Goal: Communication & Community: Answer question/provide support

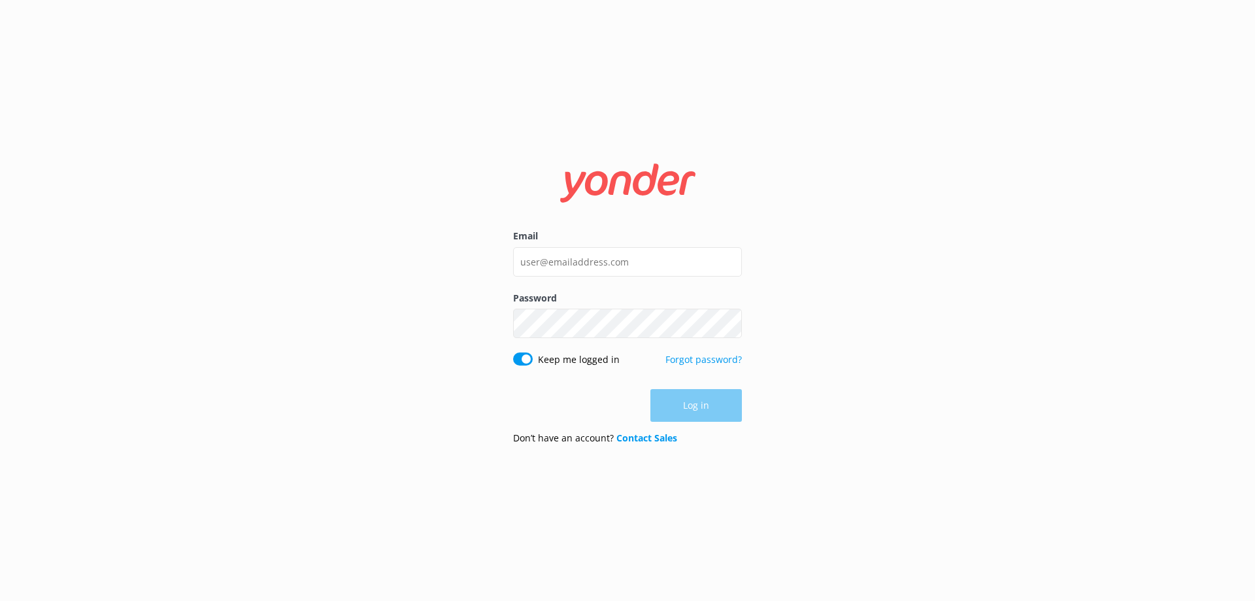
click at [700, 260] on input "Email" at bounding box center [627, 261] width 229 height 29
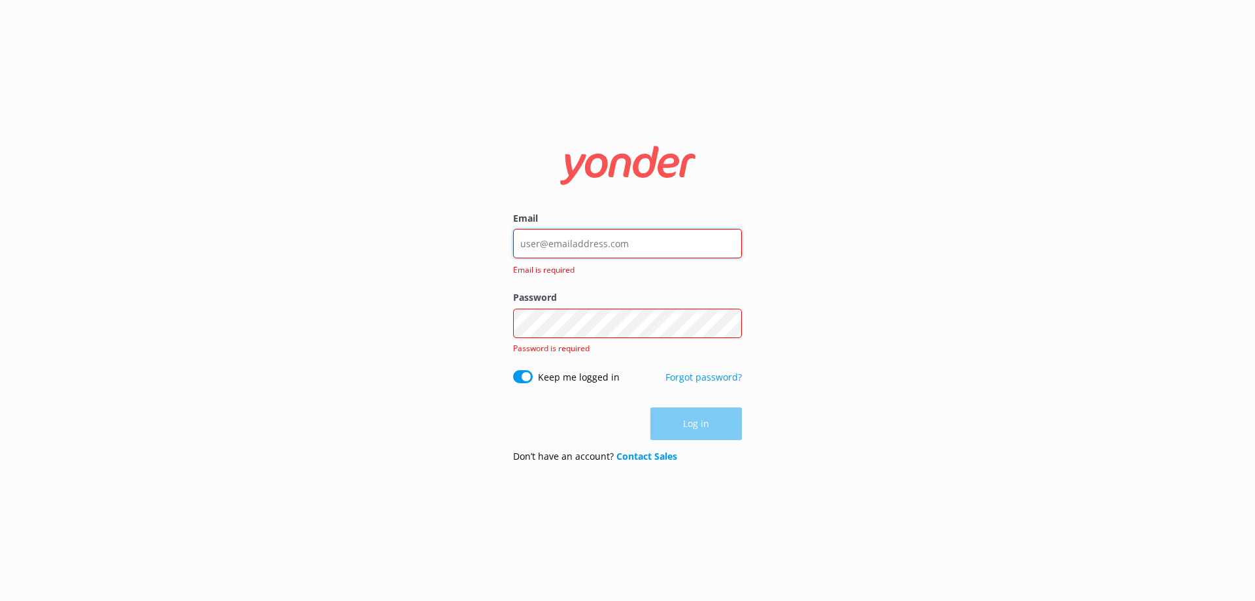
type input "[EMAIL_ADDRESS][DOMAIN_NAME]"
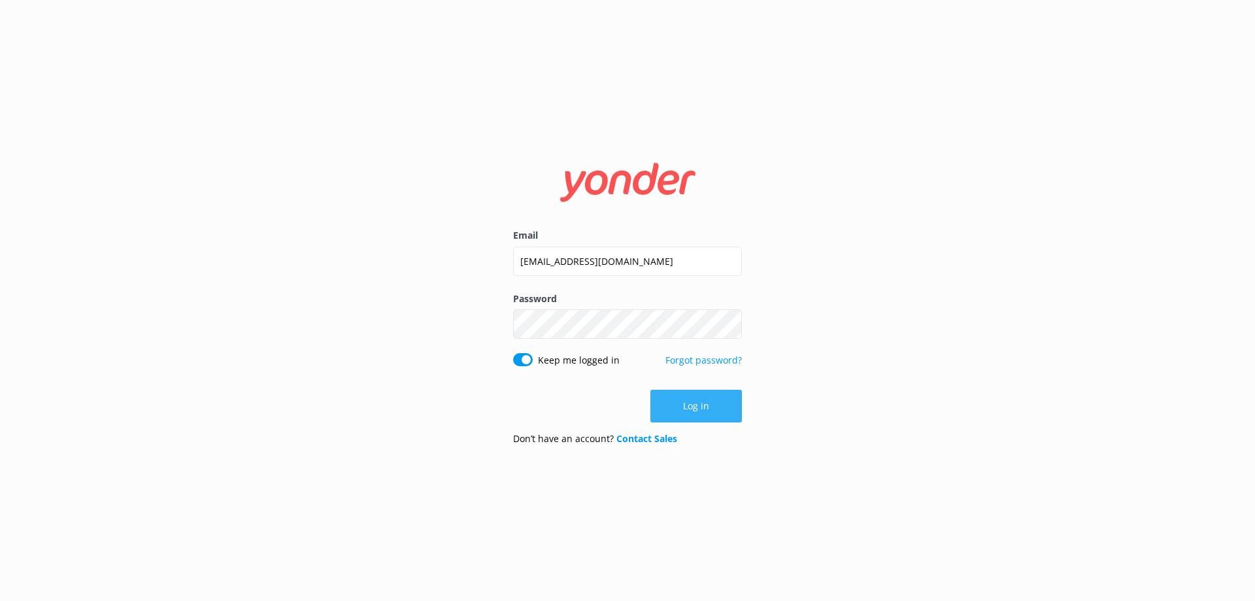
click at [697, 405] on button "Log in" at bounding box center [695, 406] width 91 height 33
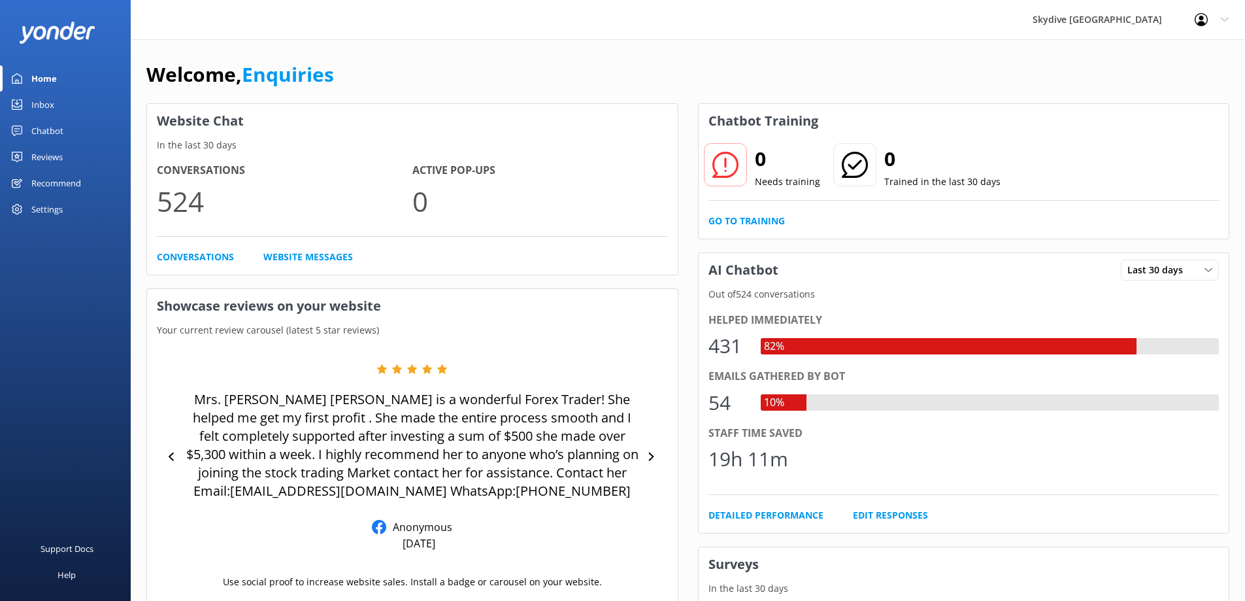
click at [41, 103] on div "Inbox" at bounding box center [42, 104] width 23 height 26
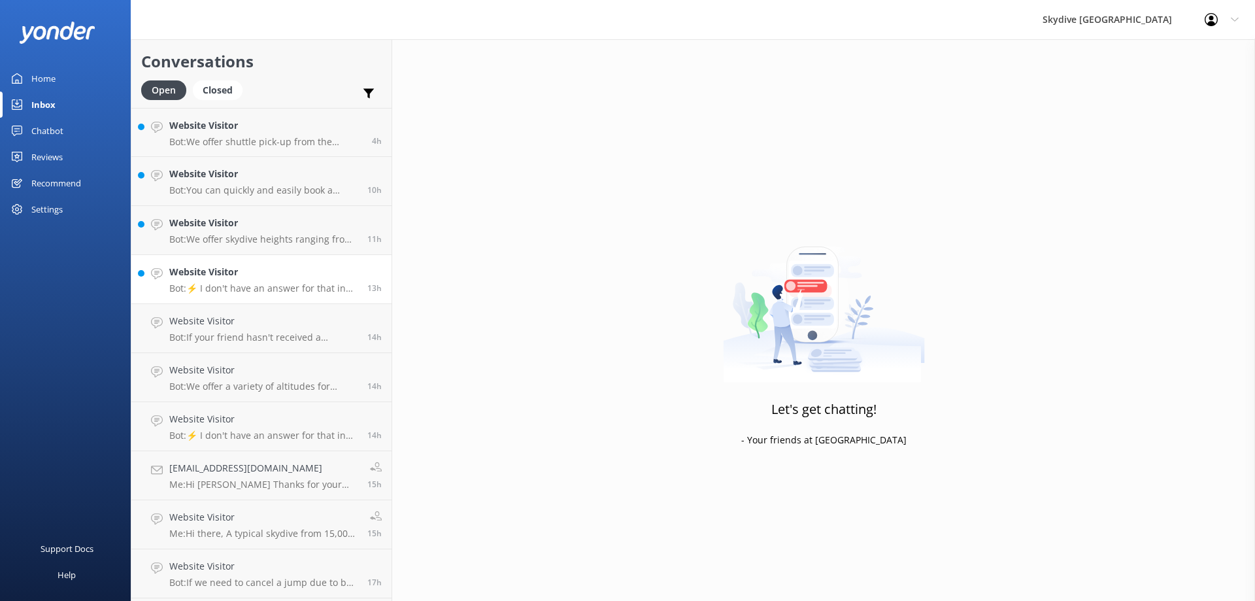
click at [216, 284] on p "Bot: ⚡ I don't have an answer for that in my knowledge base. Please try and rep…" at bounding box center [263, 288] width 188 height 12
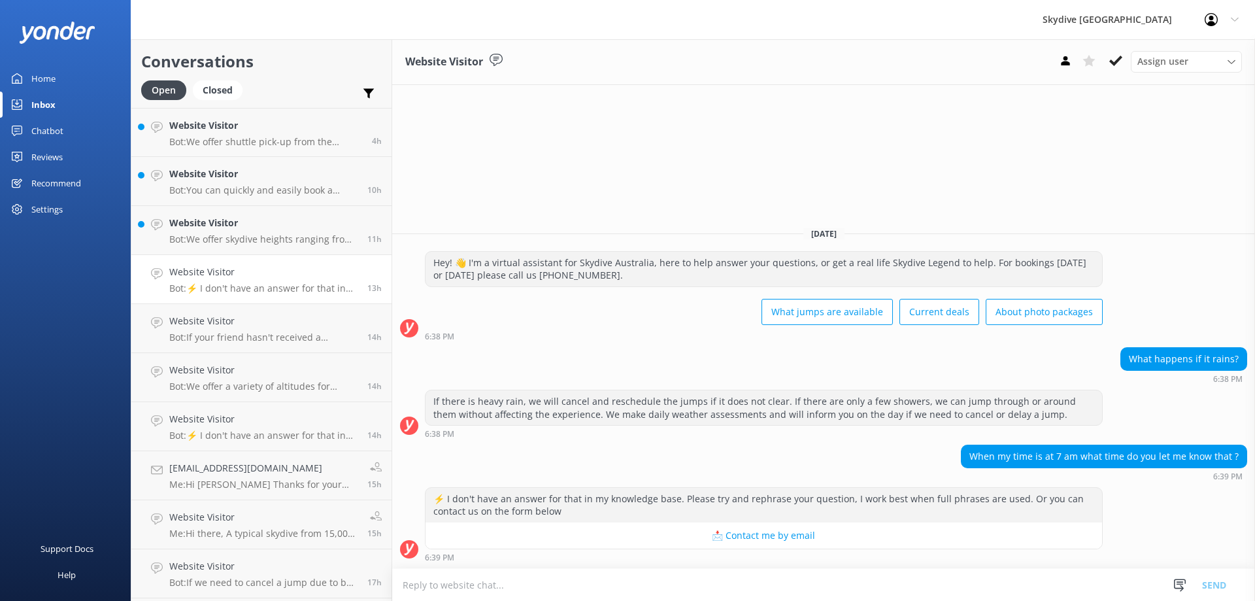
scroll to position [1, 0]
click at [492, 587] on textarea at bounding box center [823, 585] width 863 height 32
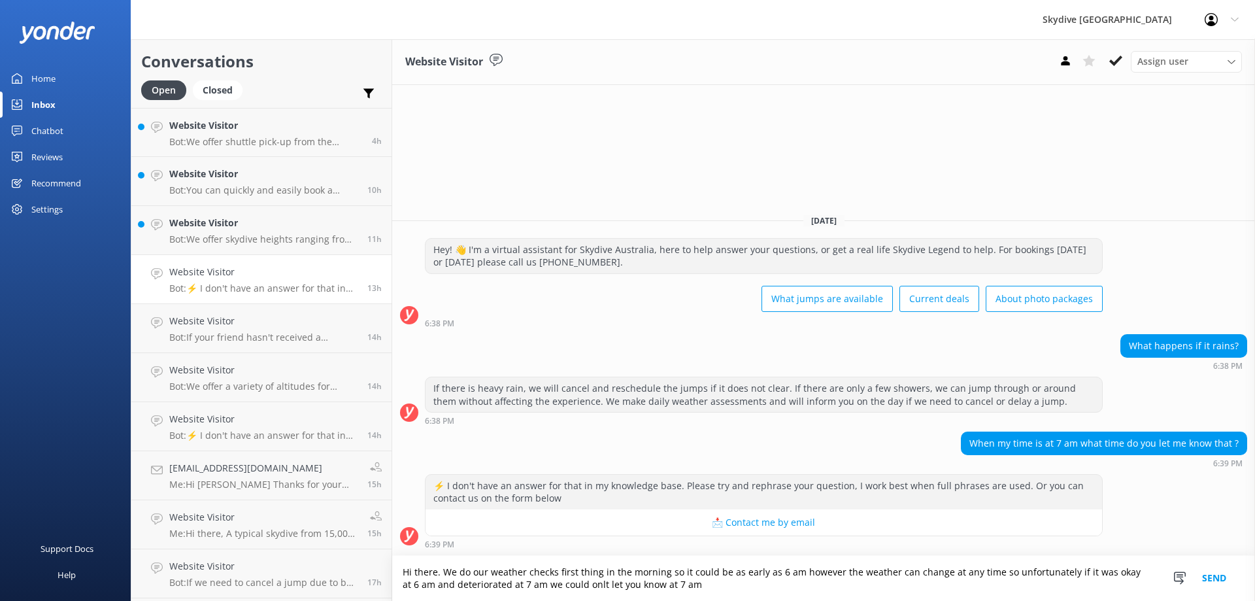
click at [584, 585] on textarea "Hi there. We do our weather checks first thing in the morning so it could be as…" at bounding box center [823, 578] width 863 height 45
click at [721, 588] on textarea "Hi there. We do our weather checks first thing in the morning so it could be as…" at bounding box center [823, 578] width 863 height 45
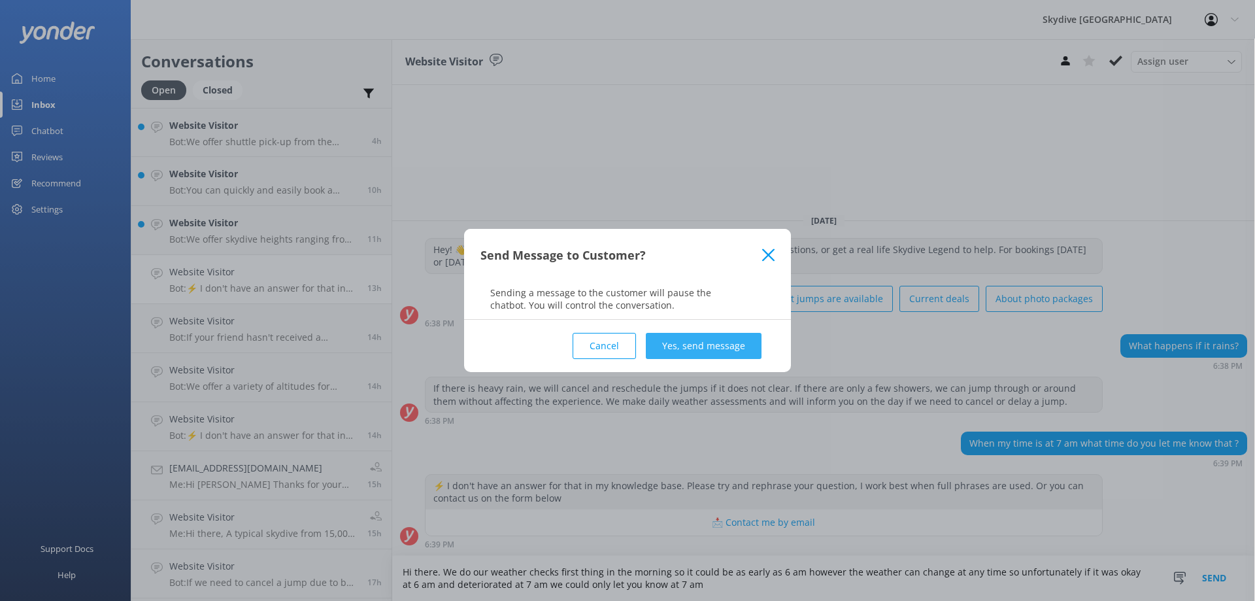
type textarea "Hi there. We do our weather checks first thing in the morning so it could be as…"
click at [707, 347] on button "Yes, send message" at bounding box center [704, 346] width 116 height 26
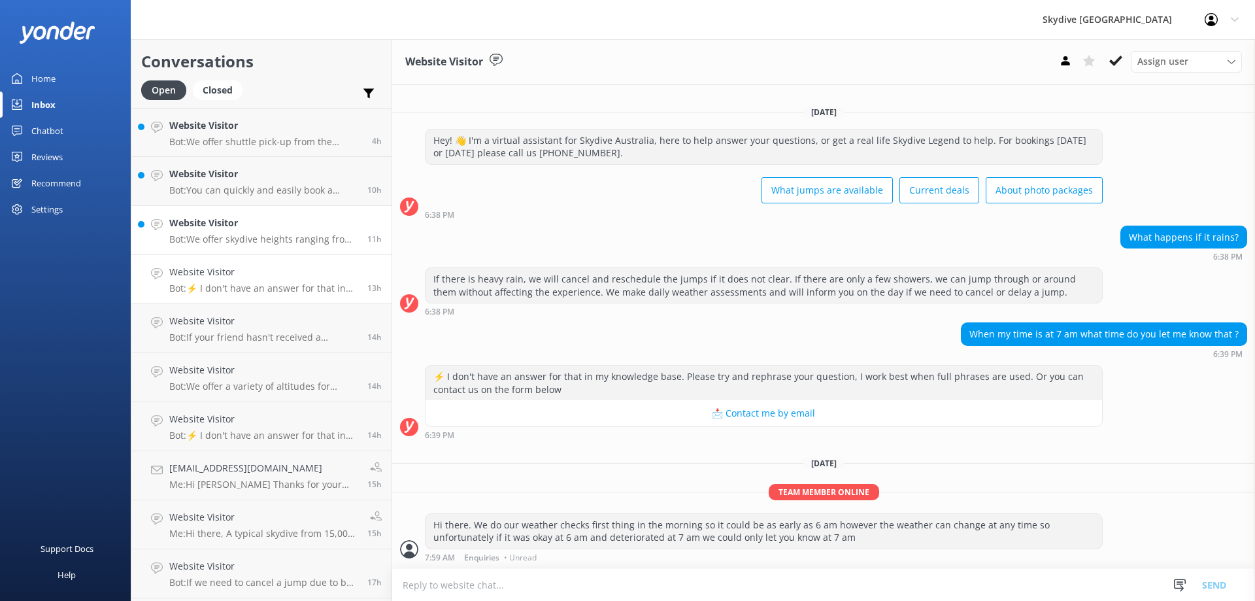
click at [258, 226] on h4 "Website Visitor" at bounding box center [263, 223] width 188 height 14
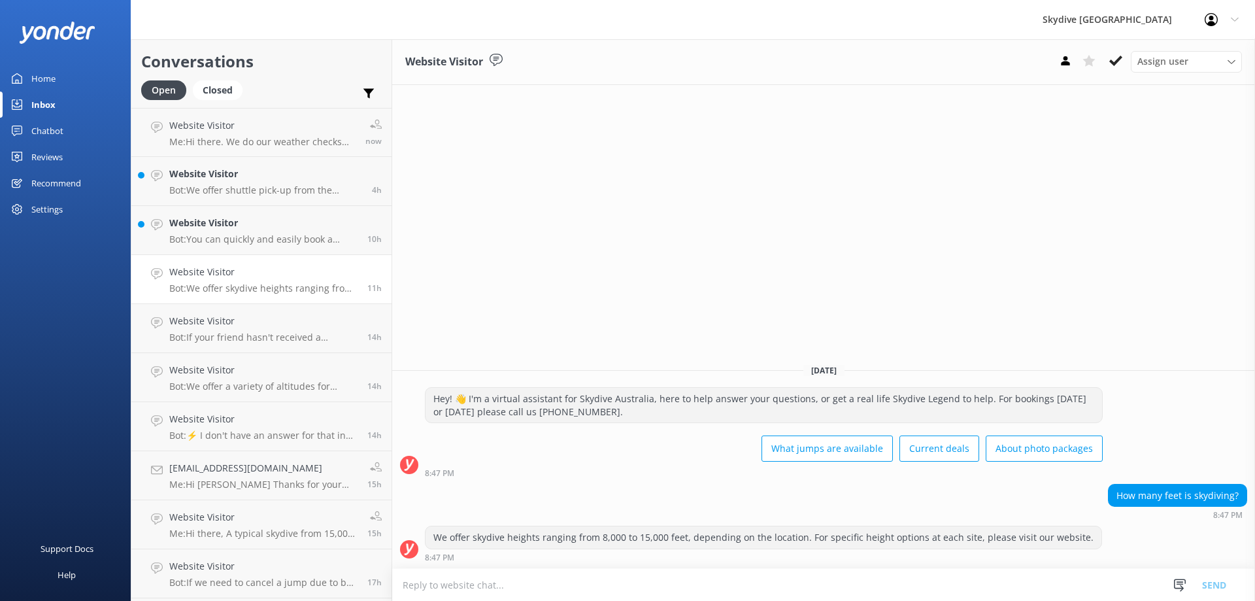
click at [304, 180] on h4 "Website Visitor" at bounding box center [265, 174] width 193 height 14
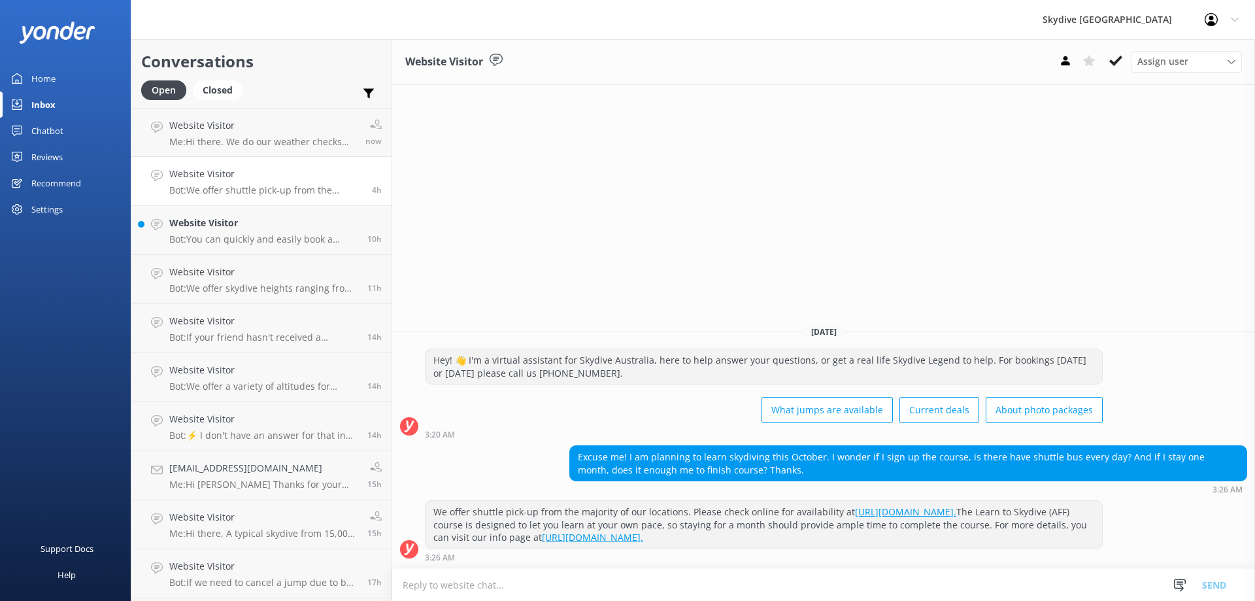
click at [428, 587] on textarea at bounding box center [823, 585] width 863 height 32
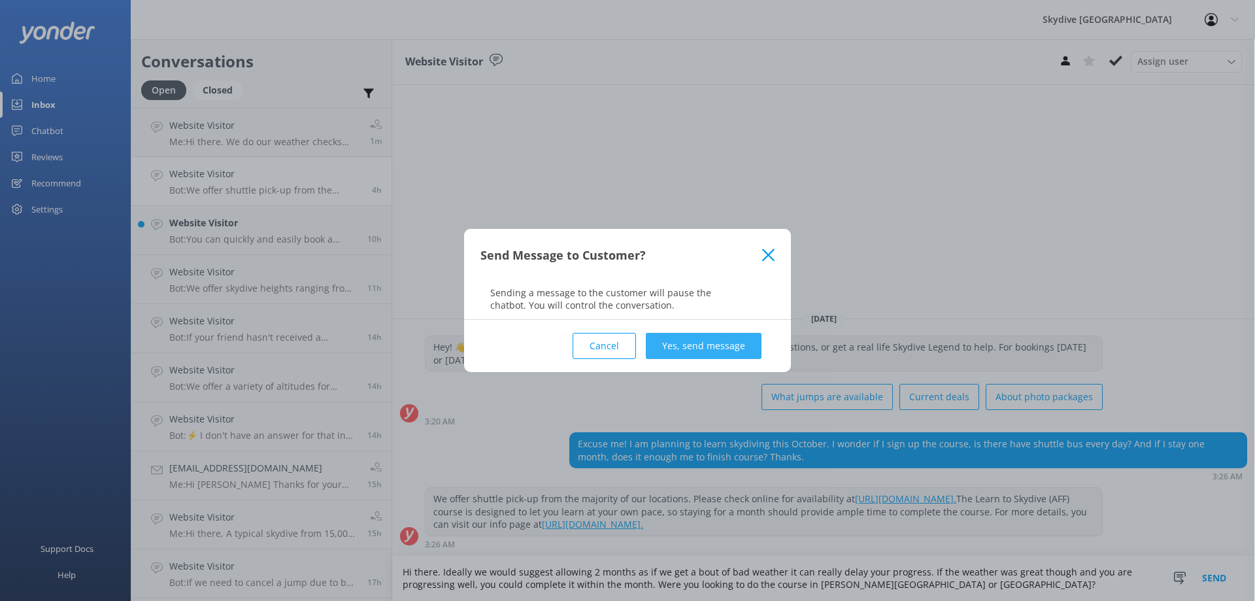
type textarea "Hi there. Ideally we would suggest allowing 2 months as if we get a bout of bad…"
click at [705, 348] on button "Yes, send message" at bounding box center [704, 346] width 116 height 26
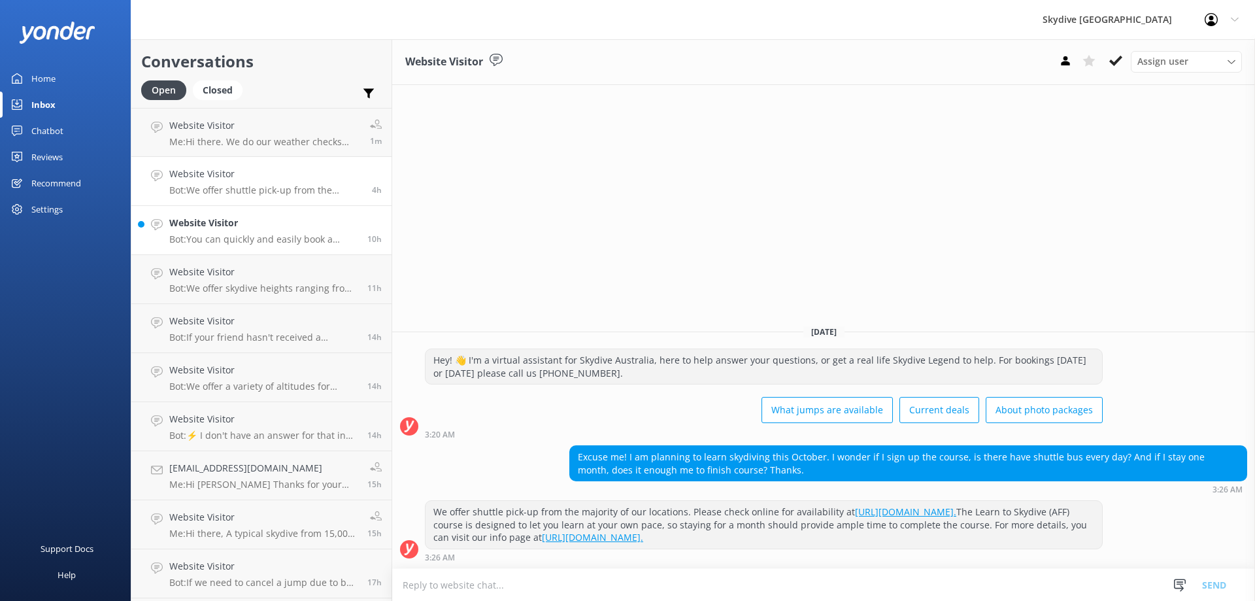
click at [235, 221] on h4 "Website Visitor" at bounding box center [263, 223] width 188 height 14
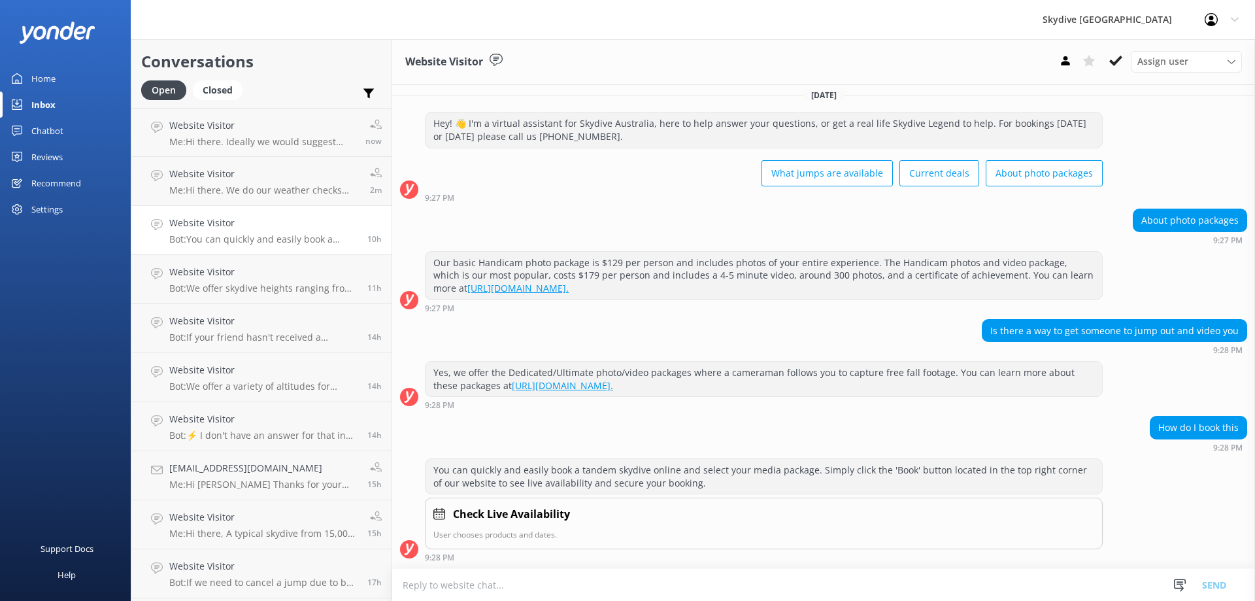
scroll to position [1, 0]
click at [522, 587] on textarea at bounding box center [823, 585] width 863 height 32
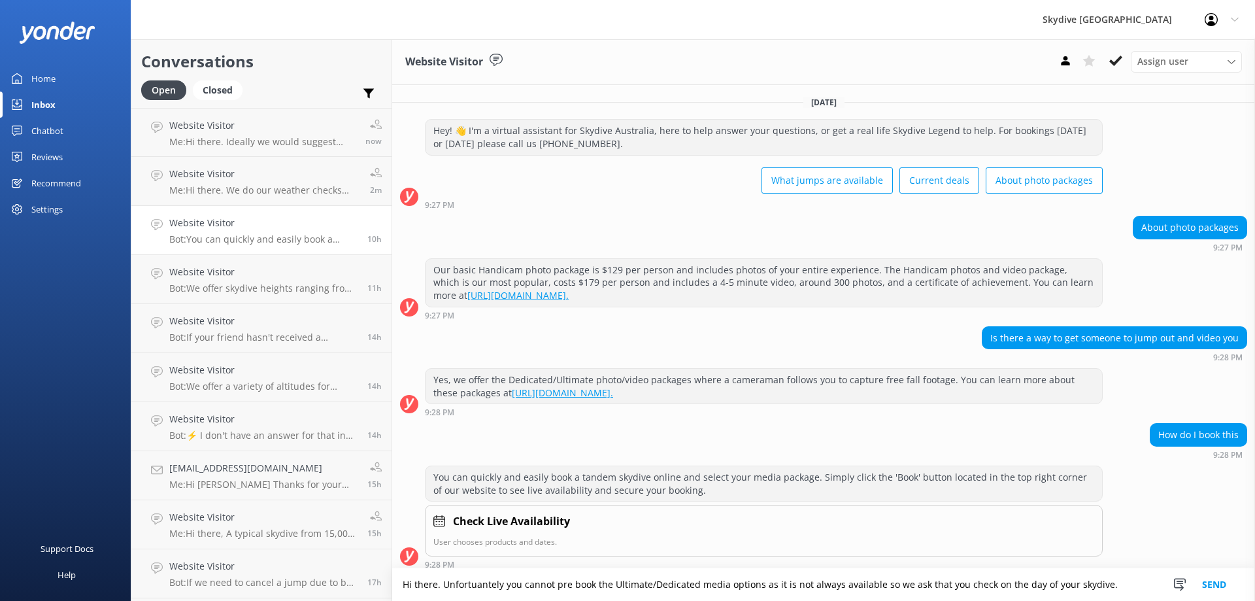
scroll to position [8, 0]
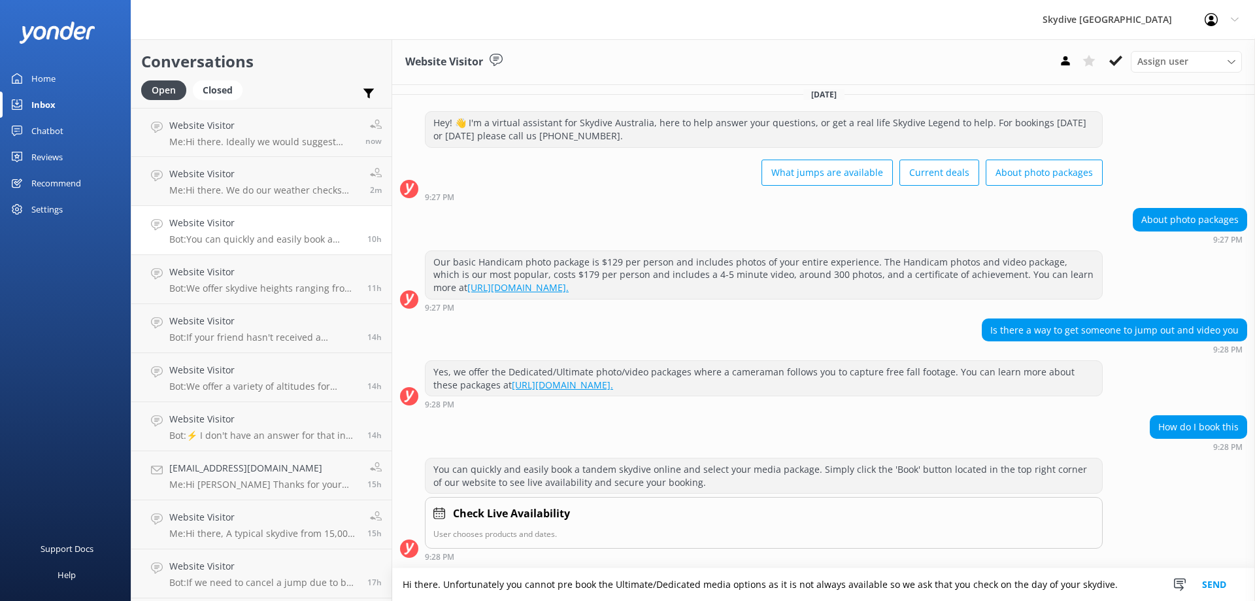
click at [1118, 584] on textarea "Hi there. Unfortunately you cannot pre book the Ultimate/Dedicated media option…" at bounding box center [823, 584] width 863 height 33
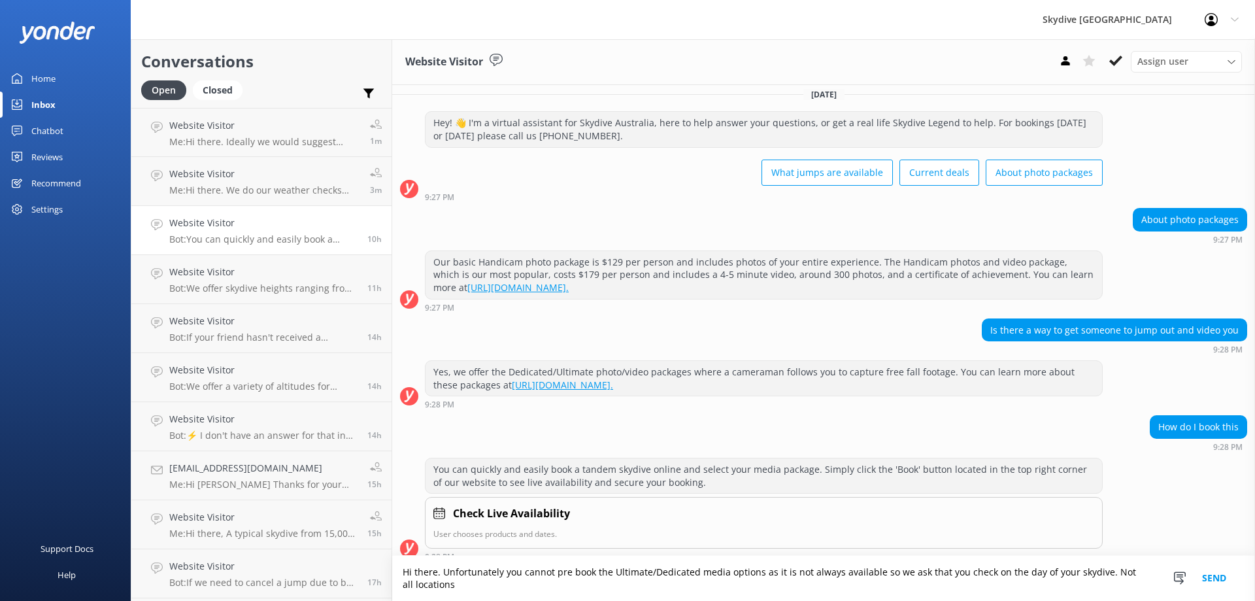
scroll to position [20, 0]
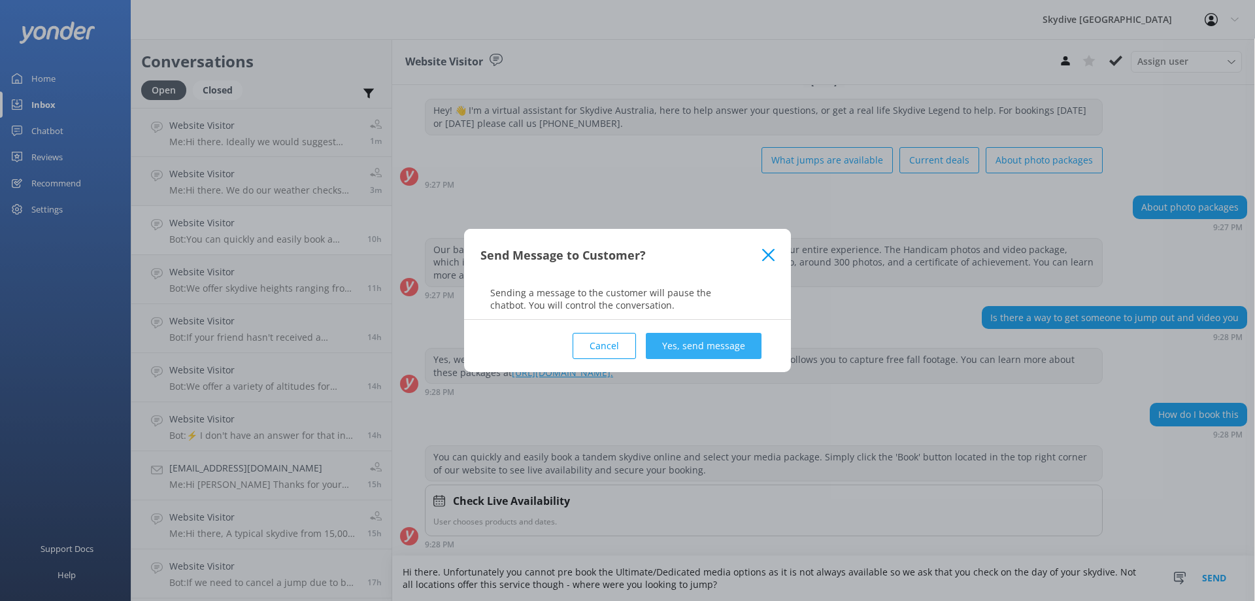
type textarea "Hi there. Unfortunately you cannot pre book the Ultimate/Dedicated media option…"
click at [687, 348] on button "Yes, send message" at bounding box center [704, 346] width 116 height 26
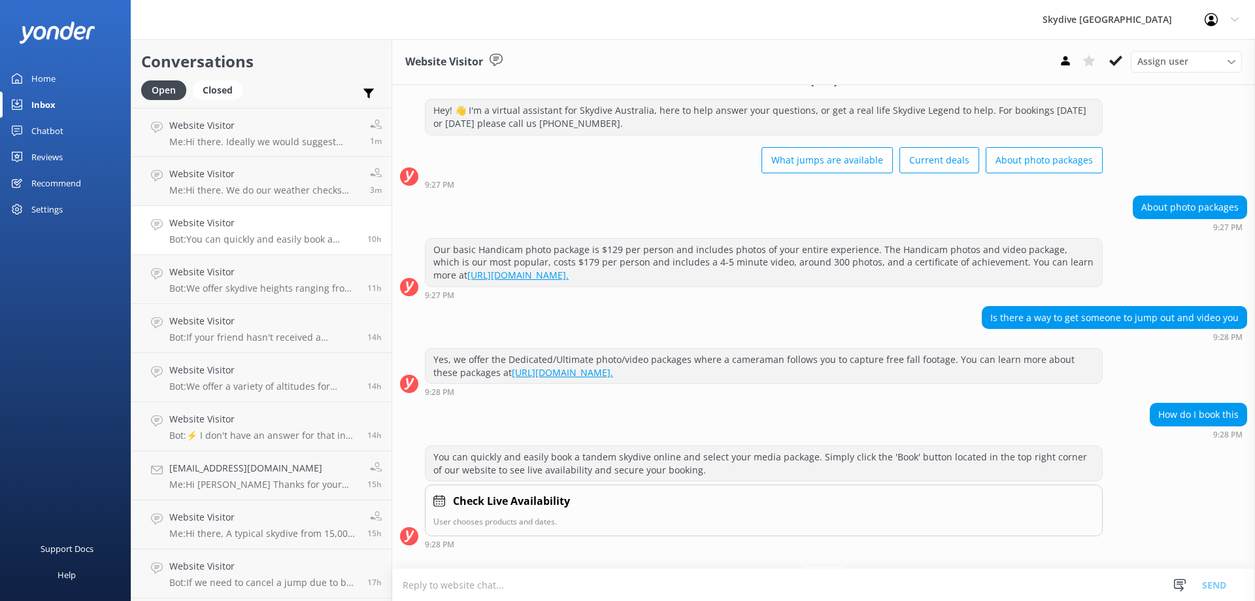
scroll to position [129, 0]
